Goal: Task Accomplishment & Management: Manage account settings

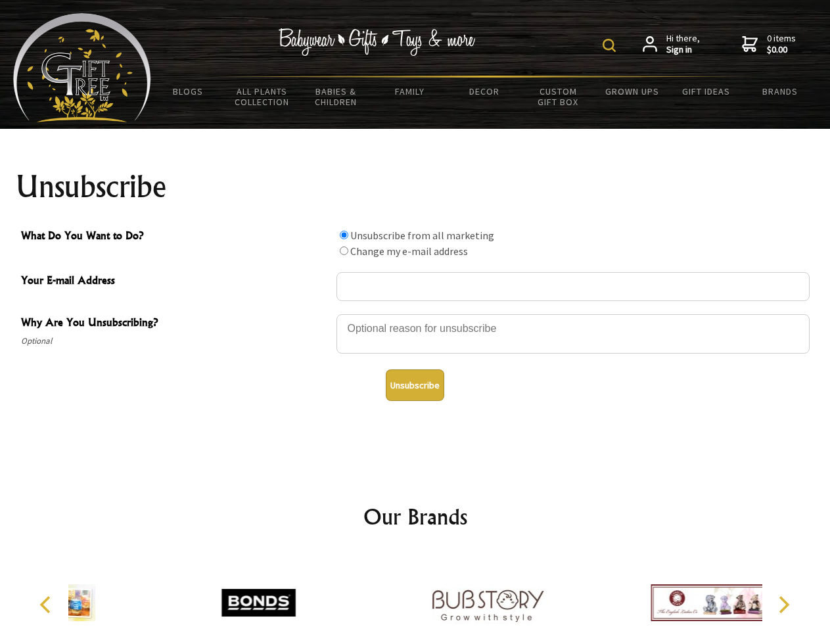
click at [611, 45] on img at bounding box center [609, 45] width 13 height 13
click at [415, 313] on div at bounding box center [572, 336] width 473 height 46
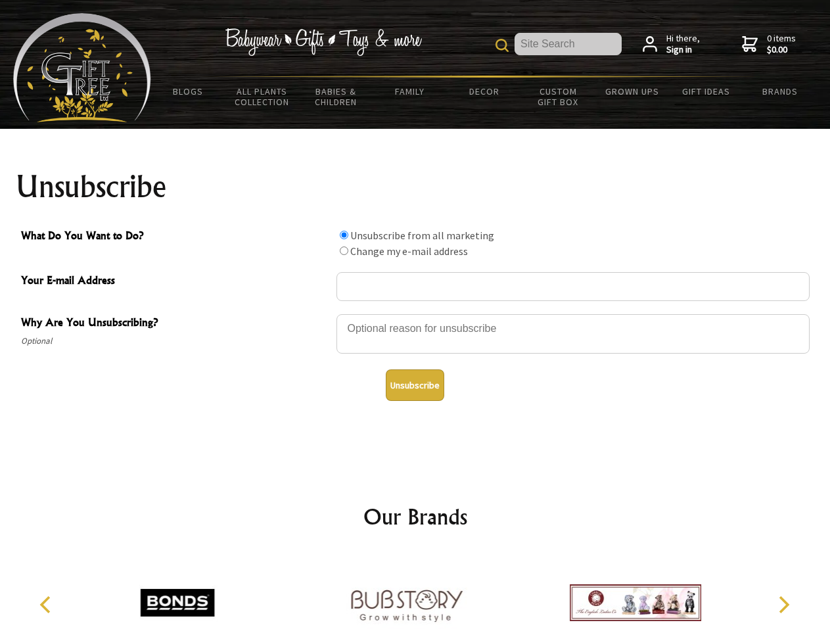
click at [344, 235] on input "What Do You Want to Do?" at bounding box center [344, 235] width 9 height 9
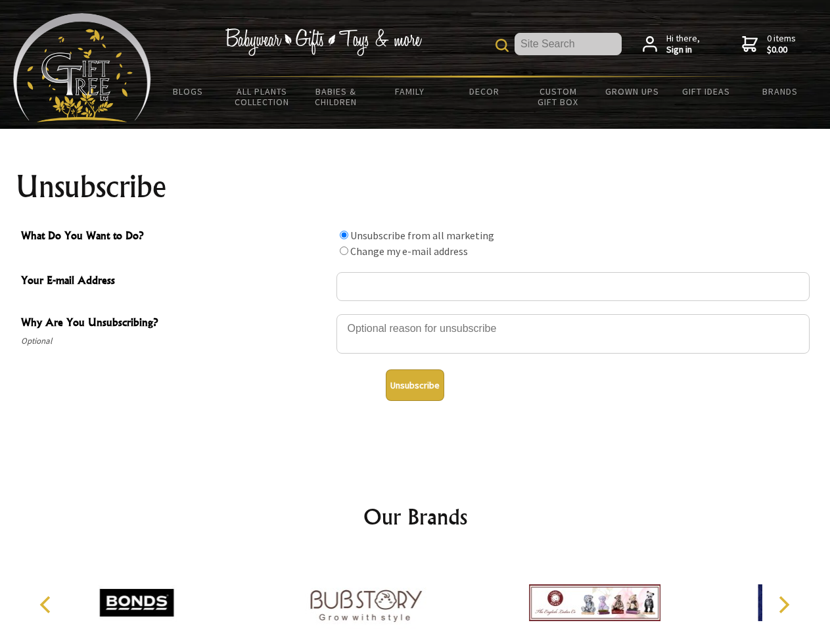
click at [344, 250] on input "What Do You Want to Do?" at bounding box center [344, 250] width 9 height 9
radio input "true"
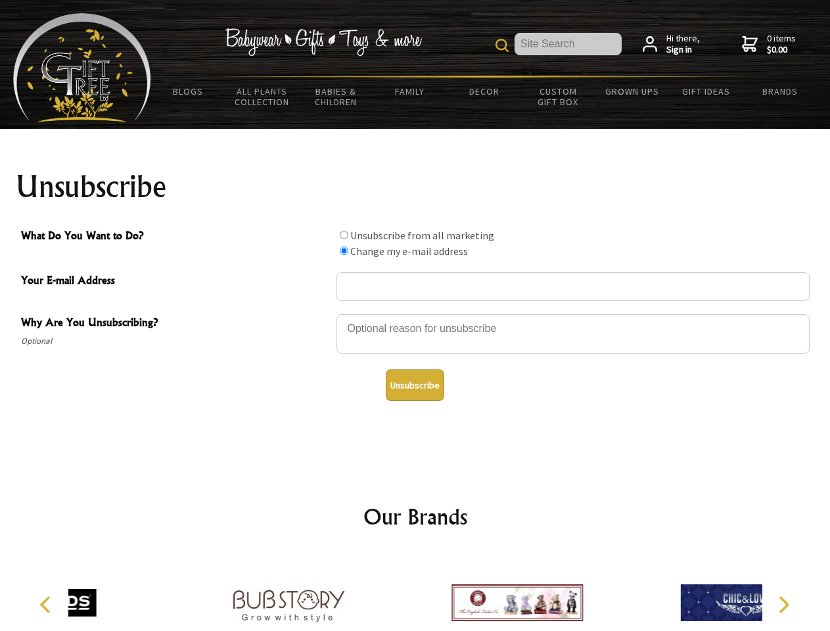
click at [415, 385] on button "Unsubscribe" at bounding box center [415, 385] width 58 height 32
click at [415, 592] on div at bounding box center [517, 604] width 229 height 103
click at [47, 605] on icon "Previous" at bounding box center [46, 604] width 17 height 17
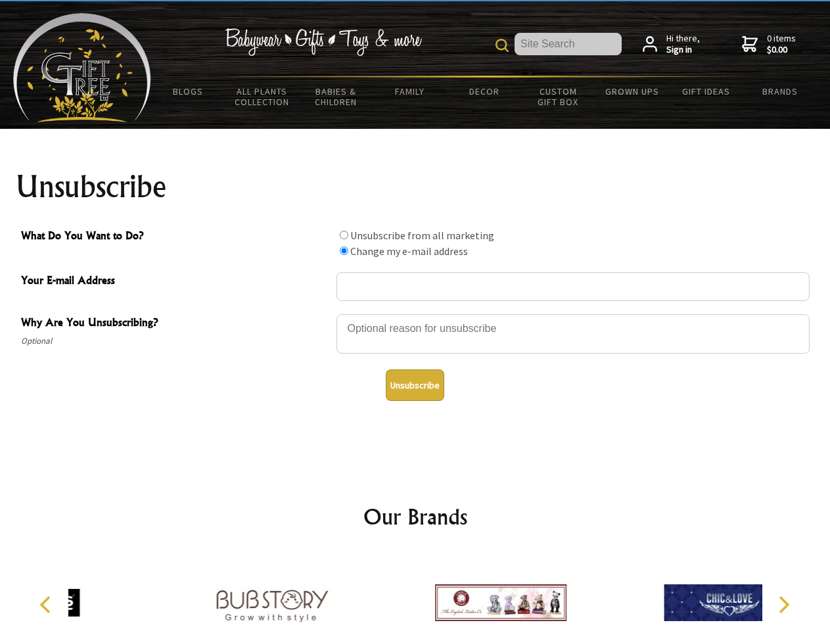
click at [783, 605] on icon "Next" at bounding box center [782, 604] width 17 height 17
